Goal: Task Accomplishment & Management: Use online tool/utility

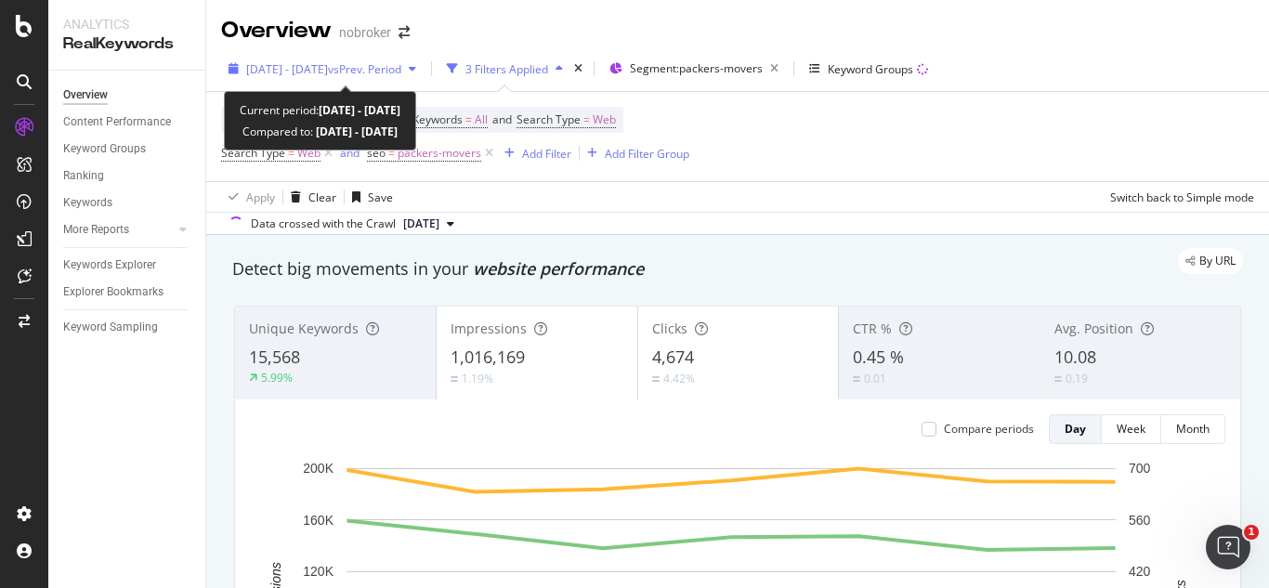
click at [424, 79] on div "[DATE] - [DATE] vs Prev. Period" at bounding box center [322, 69] width 203 height 28
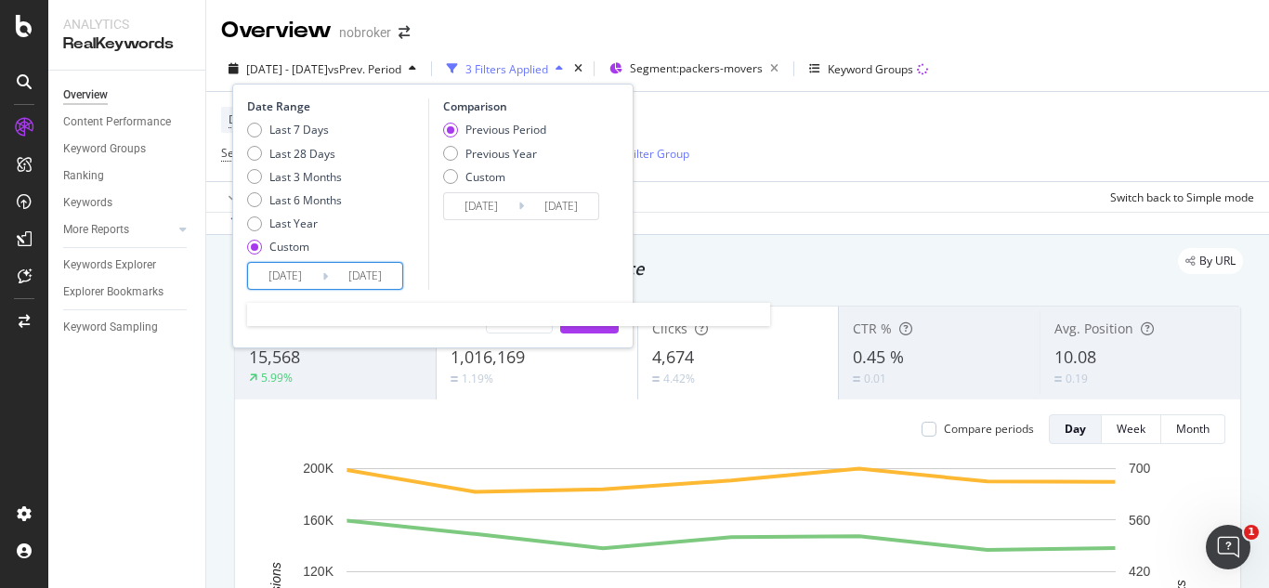
click at [378, 283] on input "[DATE]" at bounding box center [365, 276] width 74 height 26
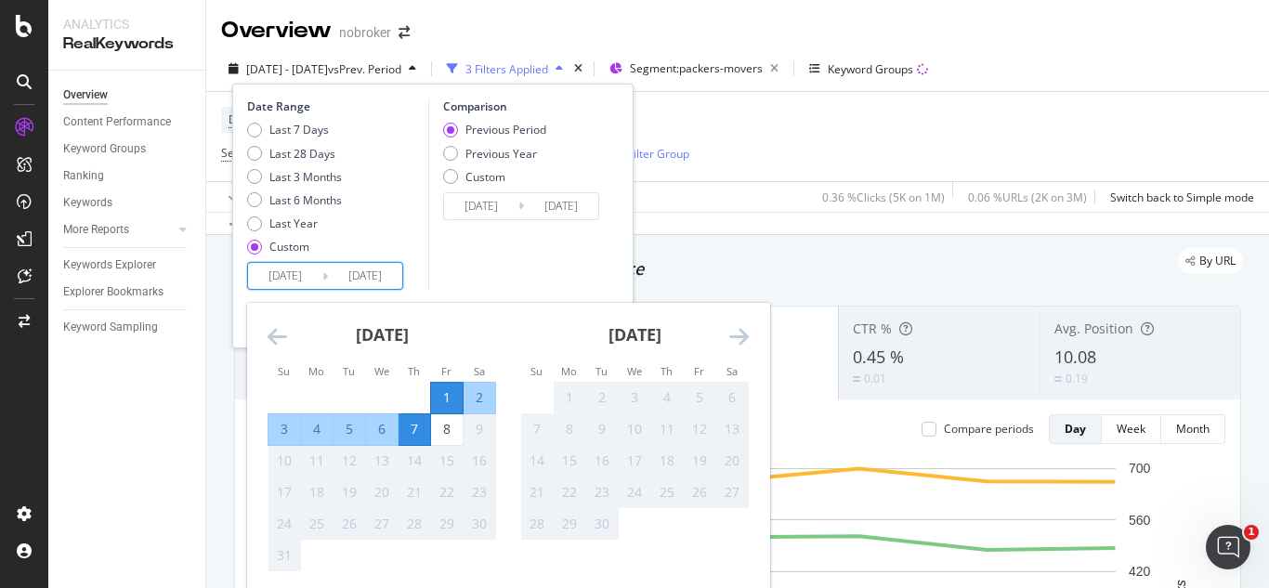
click at [442, 446] on div "15" at bounding box center [447, 461] width 32 height 31
click at [439, 433] on div "8" at bounding box center [447, 429] width 32 height 19
type input "[DATE]"
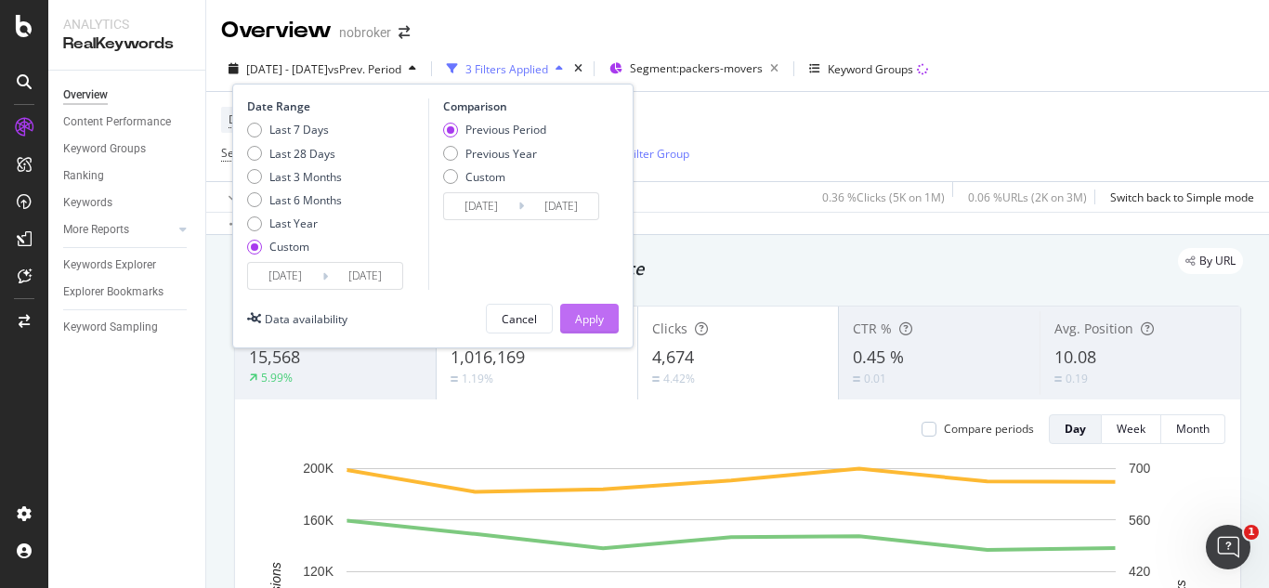
click at [570, 332] on button "Apply" at bounding box center [589, 319] width 59 height 30
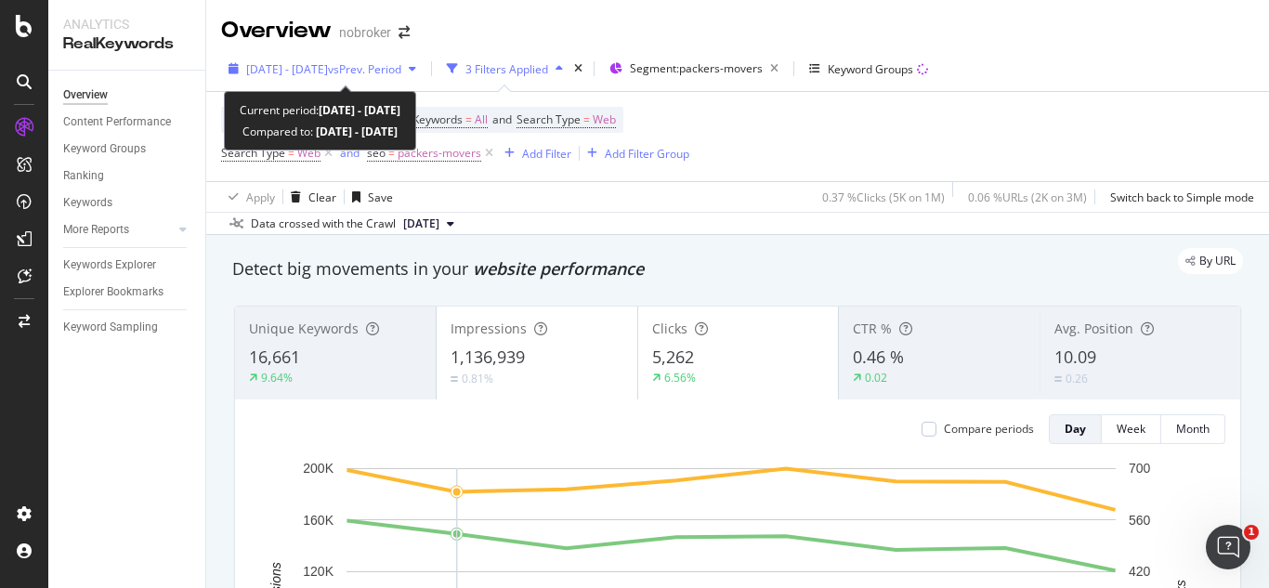
click at [348, 83] on div "[DATE] - [DATE] vs Prev. Period" at bounding box center [322, 69] width 203 height 28
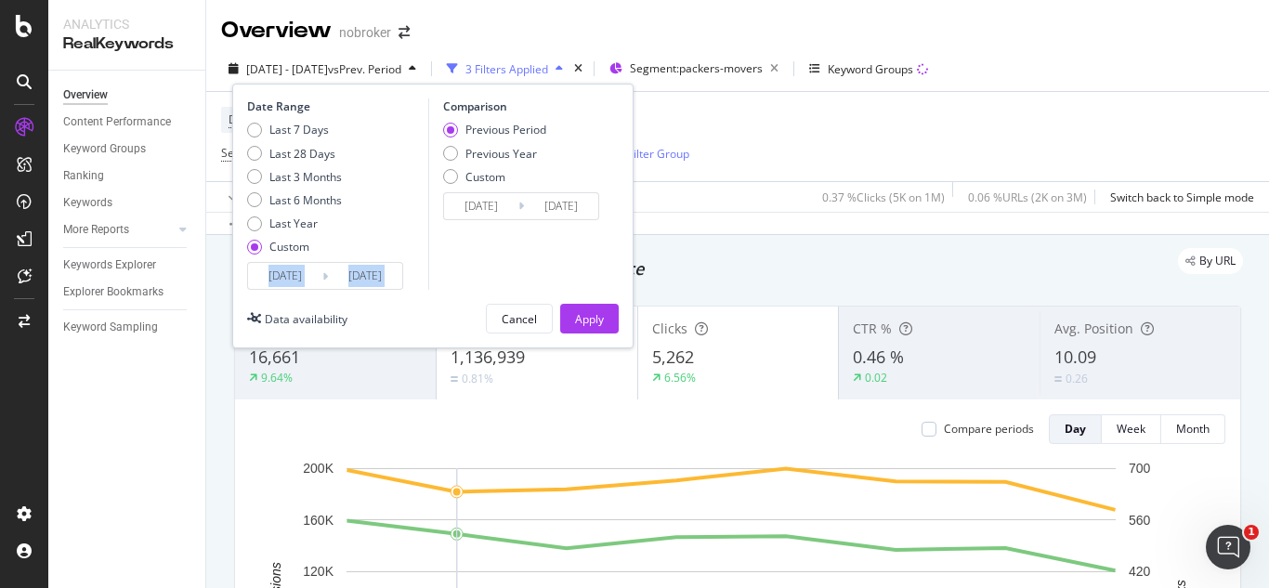
drag, startPoint x: 319, startPoint y: 291, endPoint x: 317, endPoint y: 282, distance: 9.5
click at [317, 282] on div "Date Range Last 7 Days Last 28 Days Last 3 Months Last 6 Months Last Year Custo…" at bounding box center [432, 216] width 401 height 265
click at [317, 282] on input "[DATE]" at bounding box center [285, 276] width 74 height 26
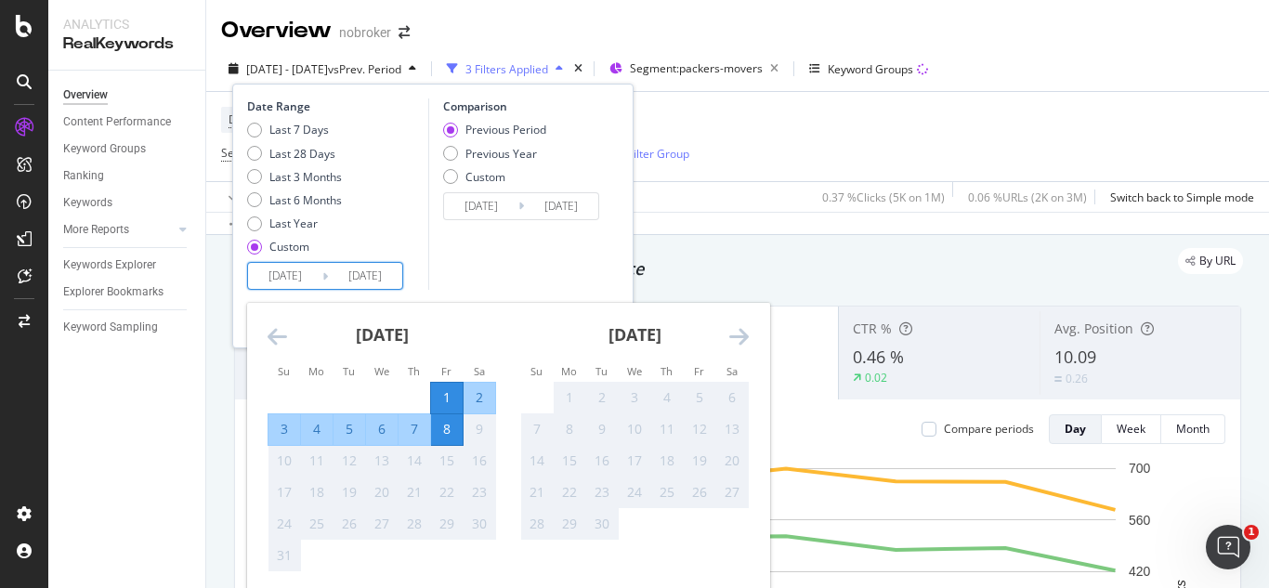
click at [326, 429] on div "4" at bounding box center [317, 429] width 32 height 19
type input "[DATE]"
click at [439, 433] on div "8" at bounding box center [447, 429] width 32 height 19
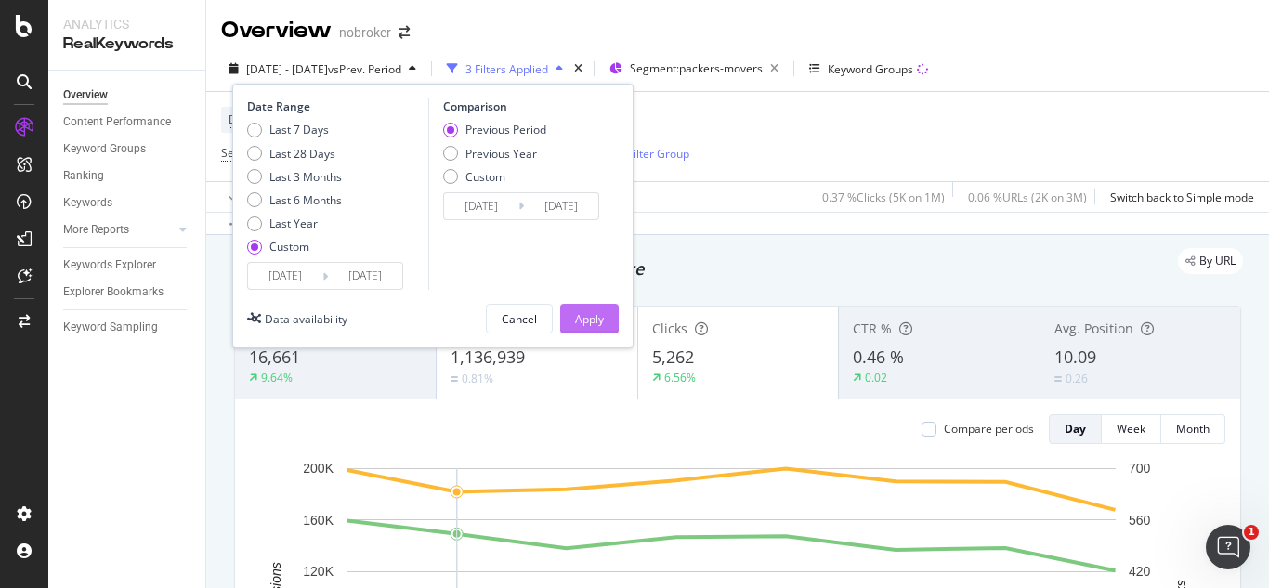
click at [597, 305] on div "Apply" at bounding box center [589, 319] width 29 height 28
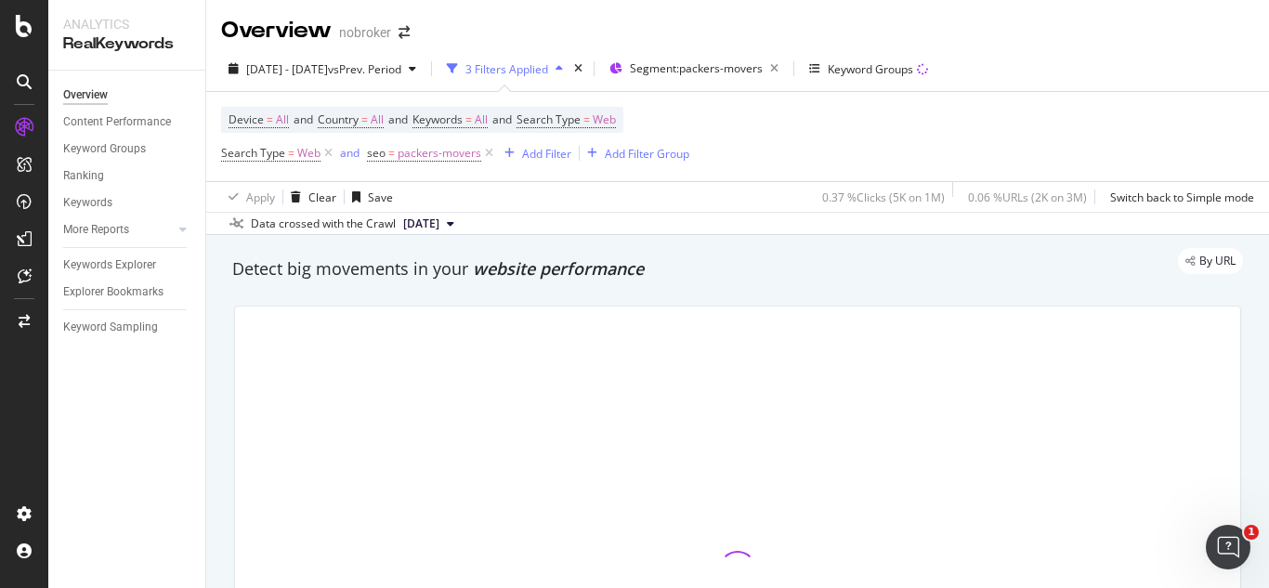
click at [597, 306] on div at bounding box center [737, 570] width 1007 height 528
